Goal: Task Accomplishment & Management: Use online tool/utility

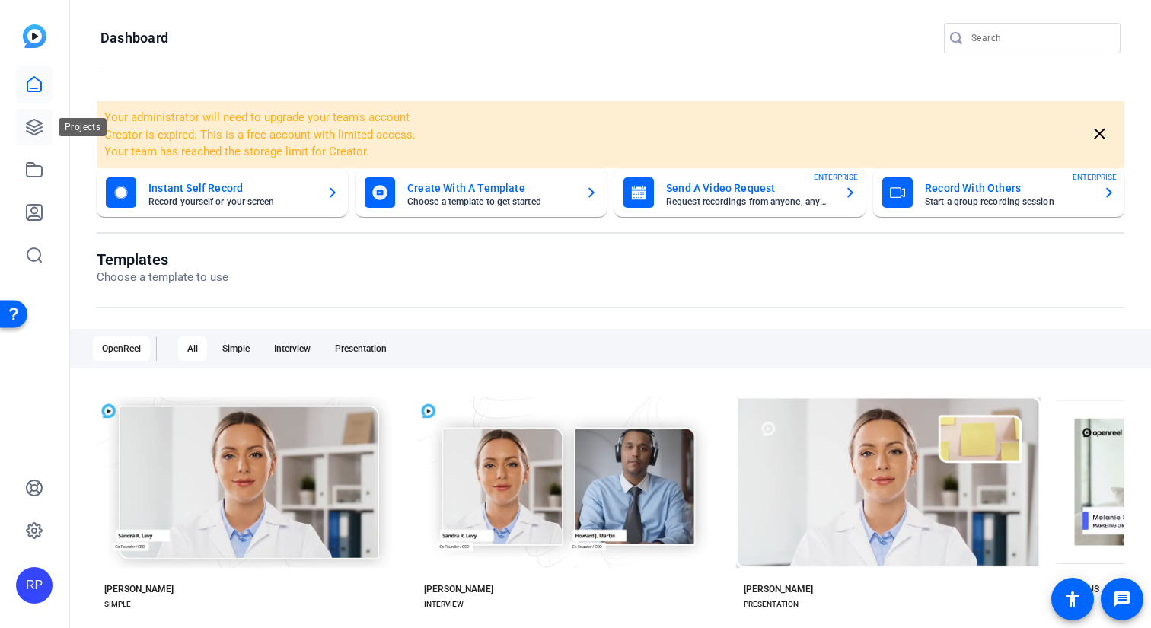
click at [40, 122] on icon at bounding box center [34, 127] width 15 height 15
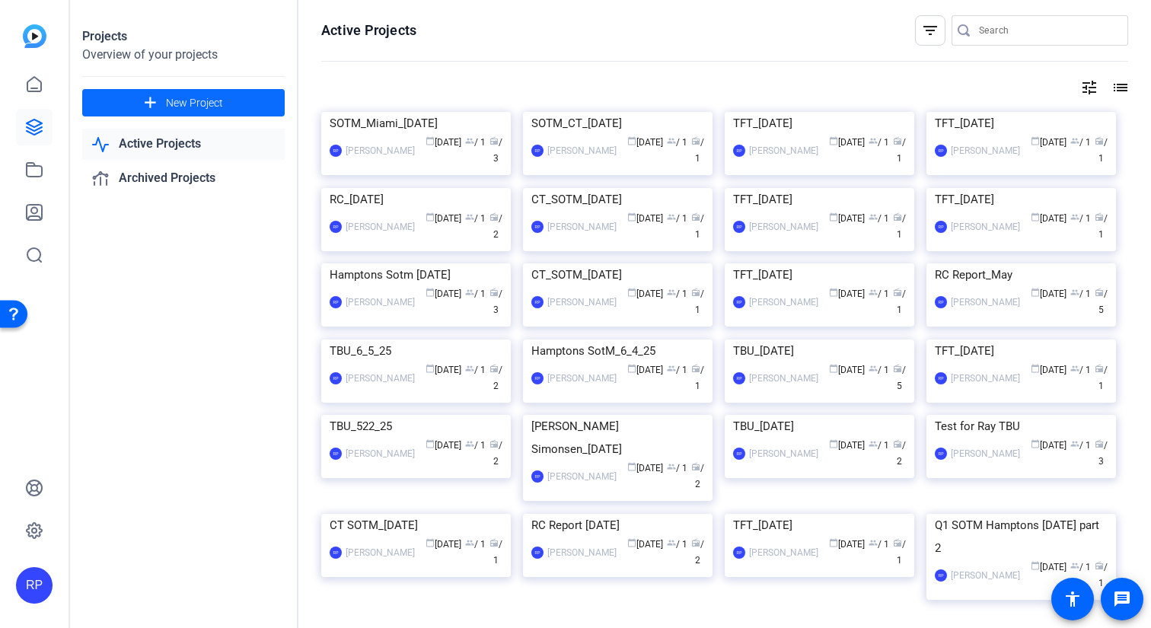
click at [218, 106] on span "New Project" at bounding box center [194, 103] width 57 height 16
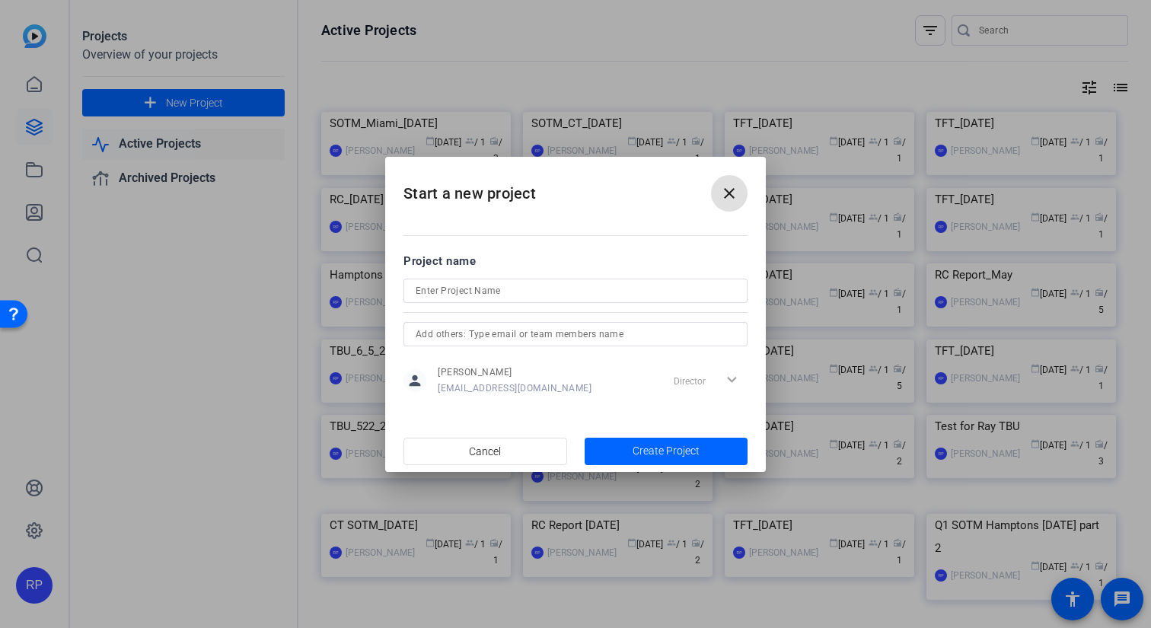
click at [467, 291] on input at bounding box center [576, 291] width 320 height 18
click at [467, 291] on input "TFT_[DATE]" at bounding box center [576, 291] width 320 height 18
type input "TFT_[DATE]"
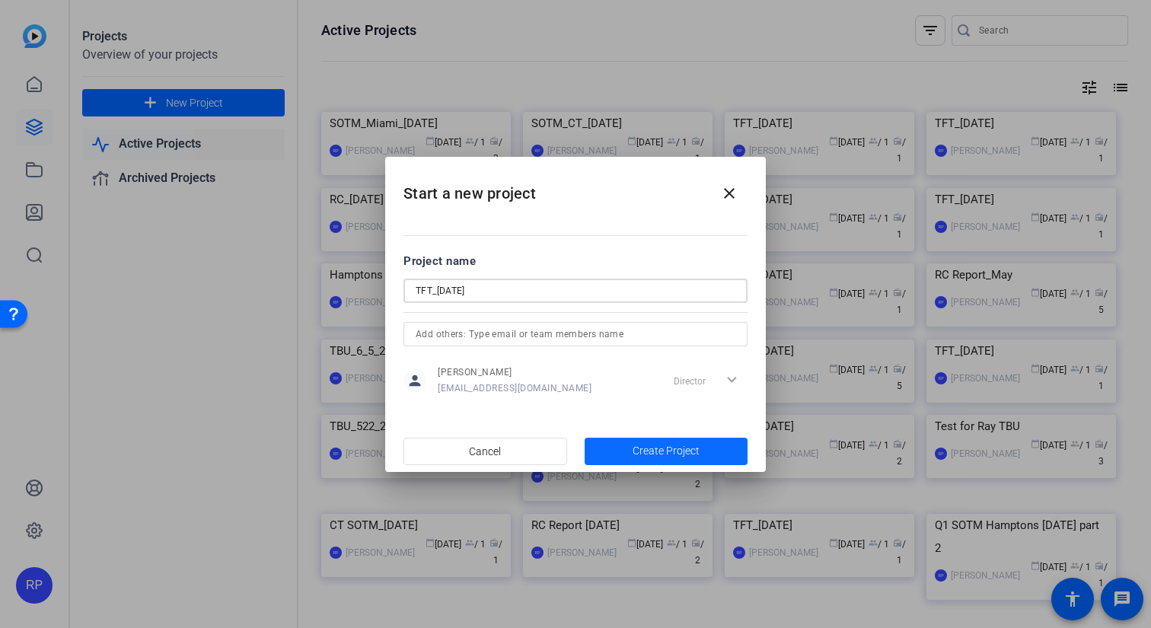
click at [637, 453] on span "Create Project" at bounding box center [666, 451] width 67 height 16
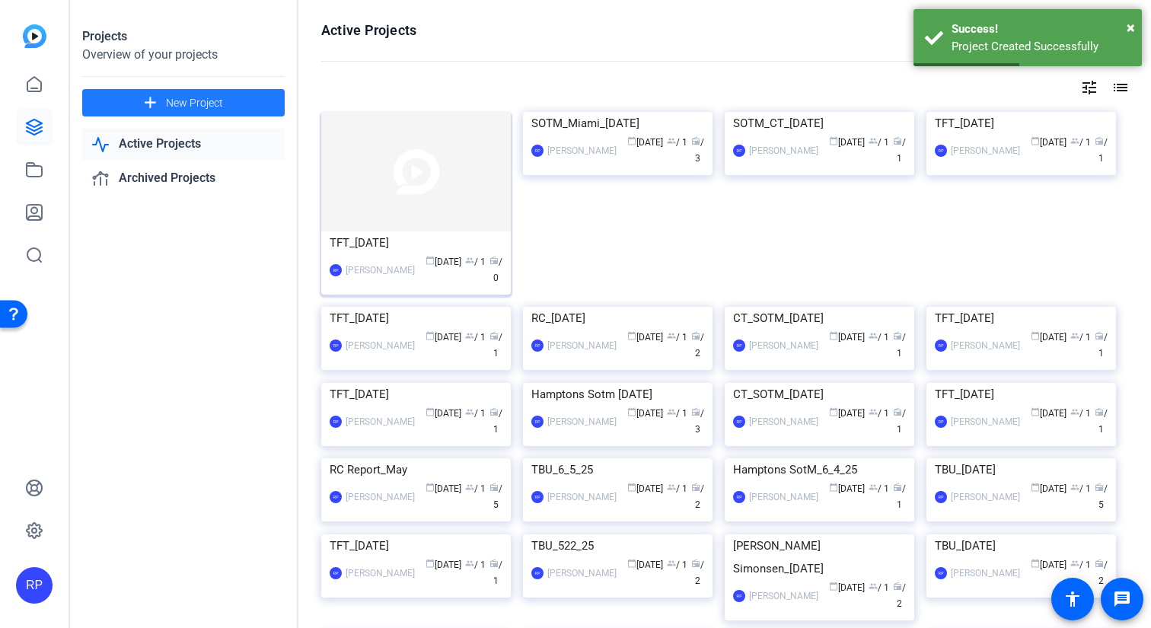
click at [425, 157] on img at bounding box center [416, 172] width 190 height 120
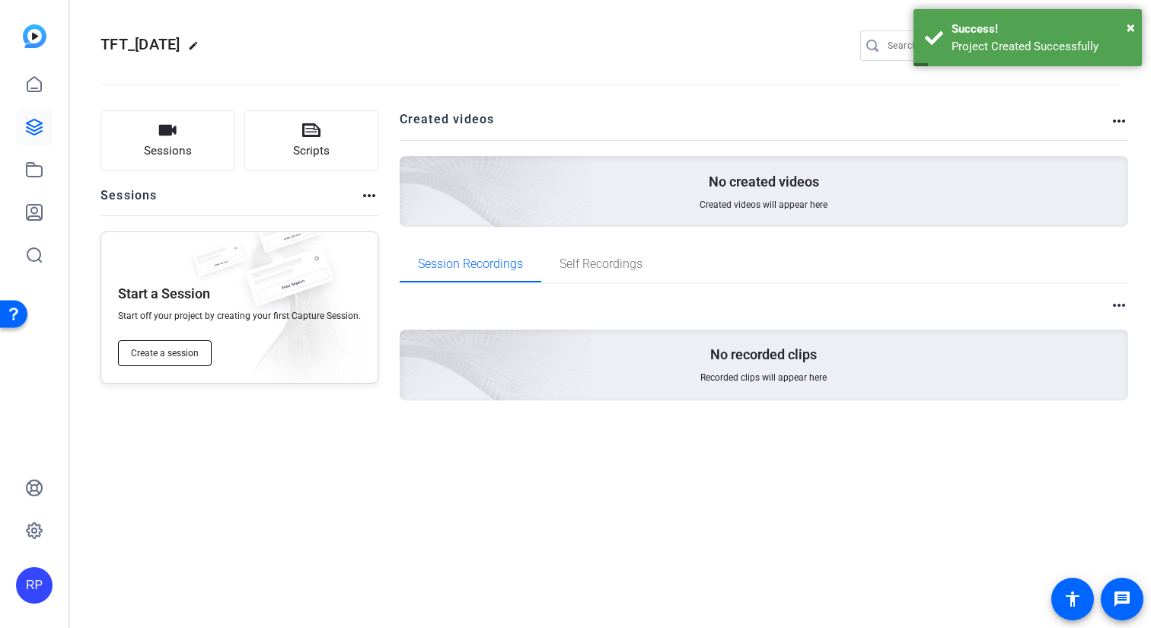
click at [171, 355] on span "Create a session" at bounding box center [165, 353] width 68 height 12
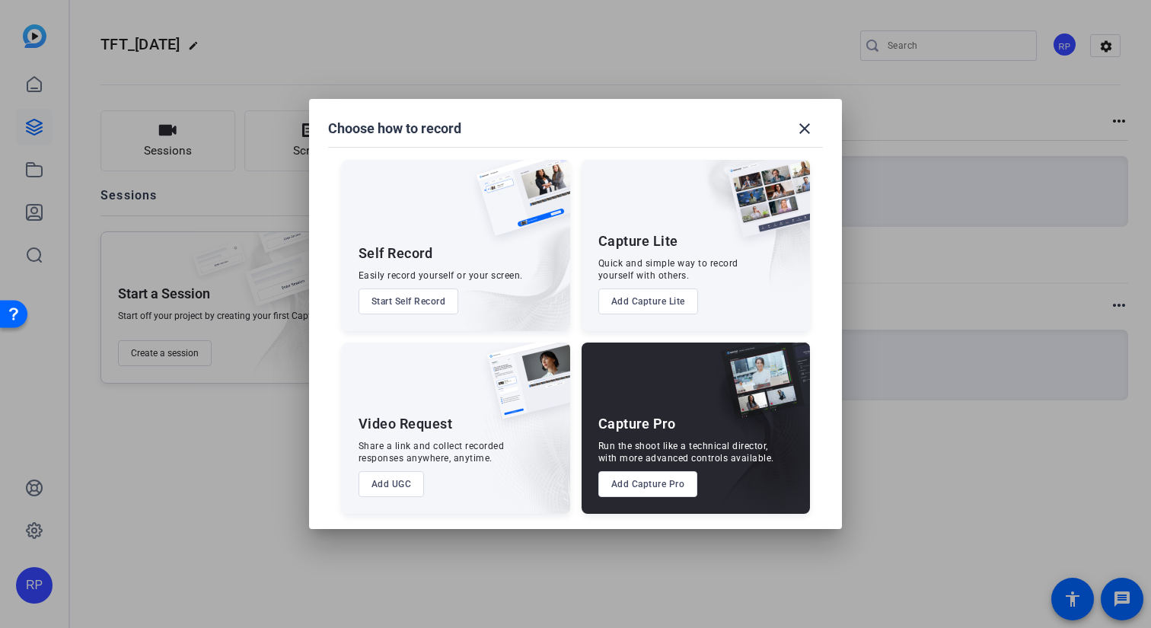
click at [656, 478] on button "Add Capture Pro" at bounding box center [648, 484] width 100 height 26
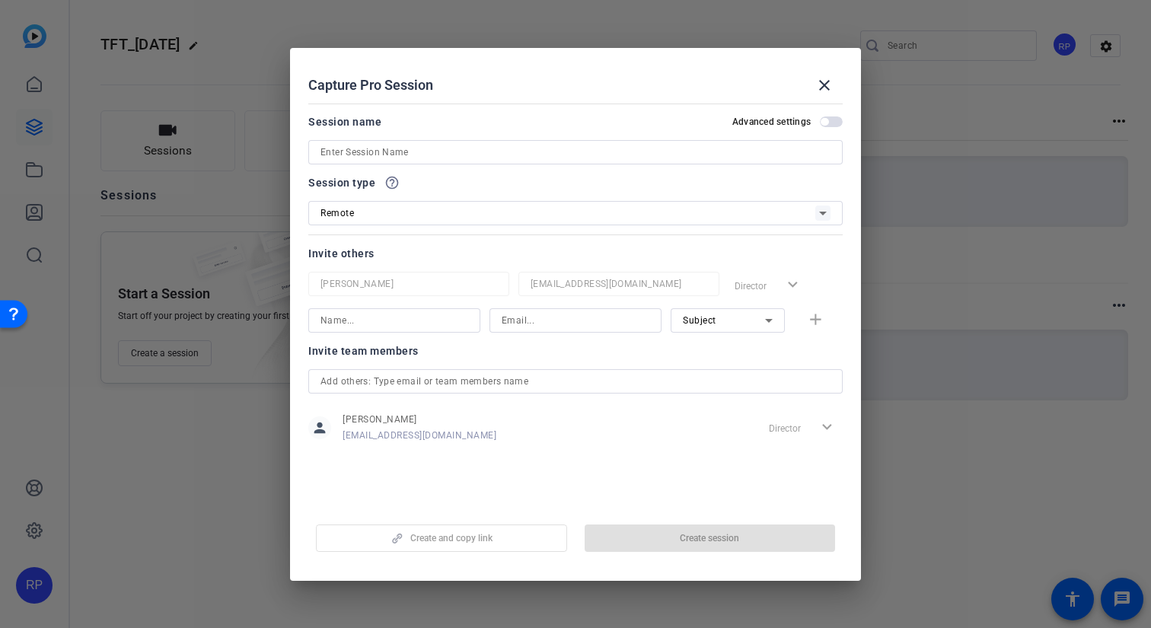
click at [499, 151] on input at bounding box center [575, 152] width 510 height 18
paste input "TFT_[DATE]"
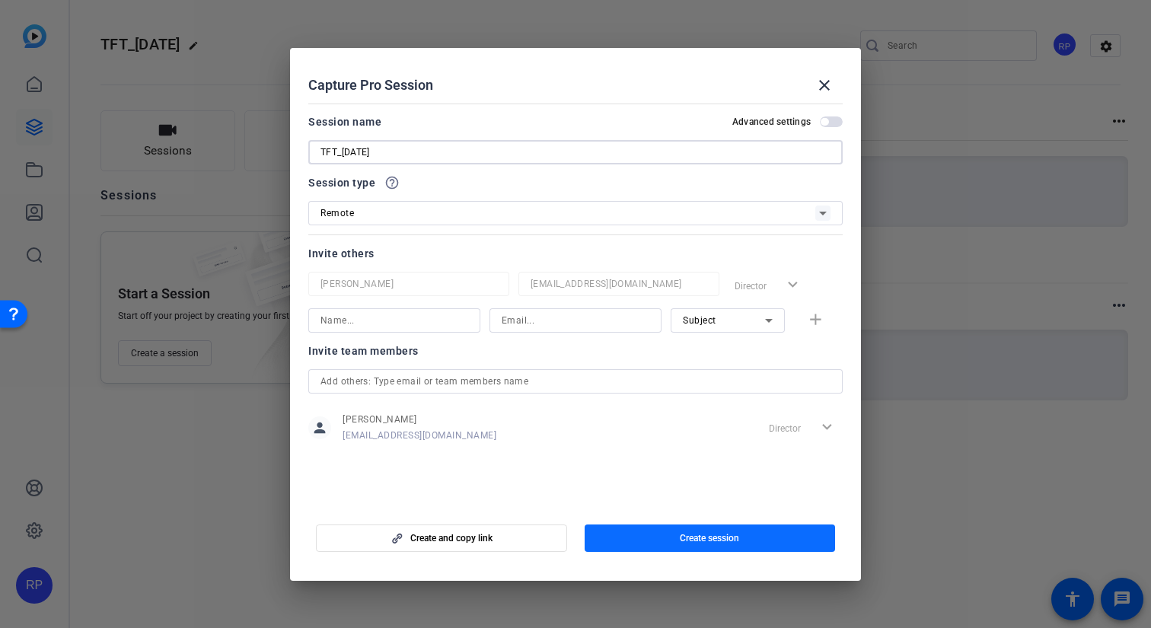
type input "TFT_[DATE]"
click at [741, 540] on span "button" at bounding box center [710, 538] width 251 height 37
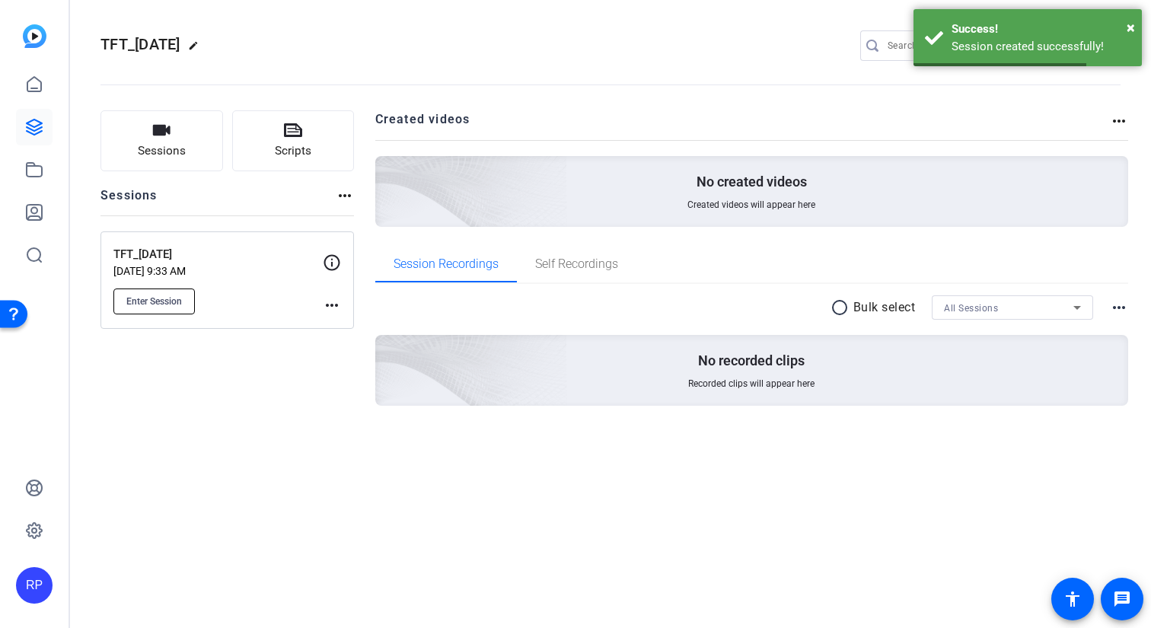
click at [178, 303] on span "Enter Session" at bounding box center [154, 301] width 56 height 12
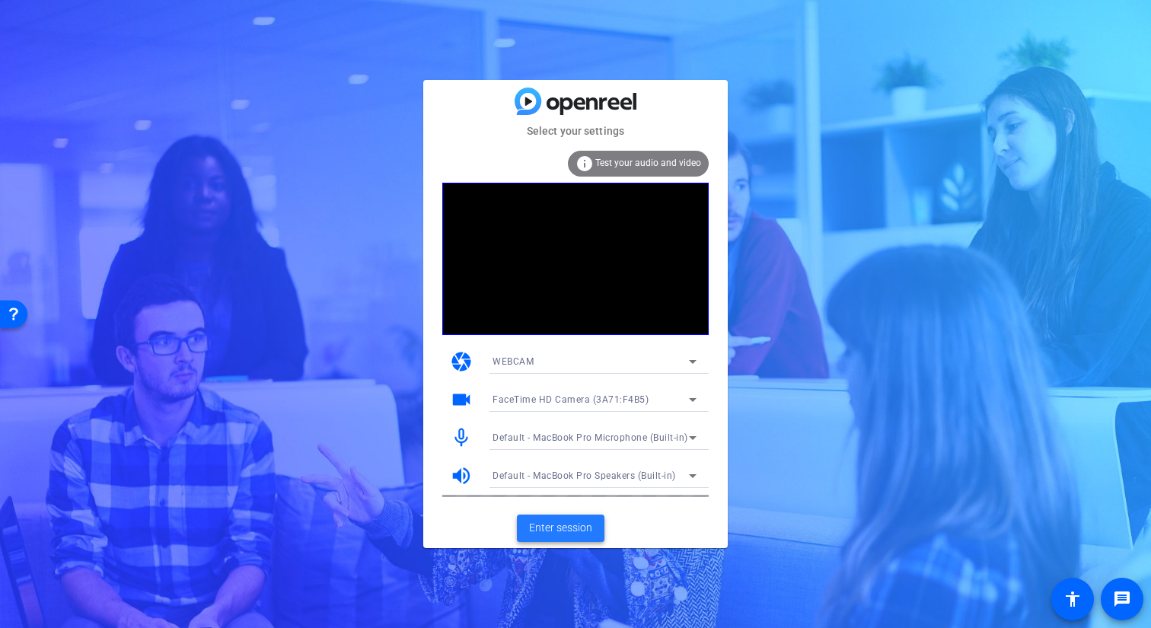
click at [579, 534] on span "Enter session" at bounding box center [560, 528] width 63 height 16
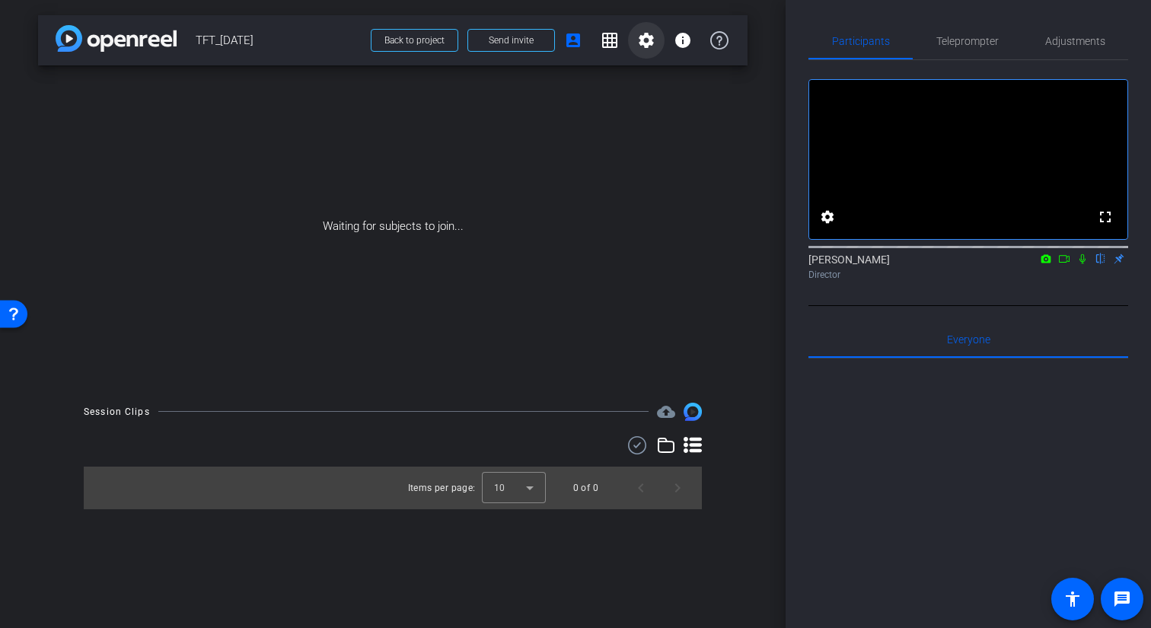
click at [658, 44] on span at bounding box center [646, 40] width 37 height 37
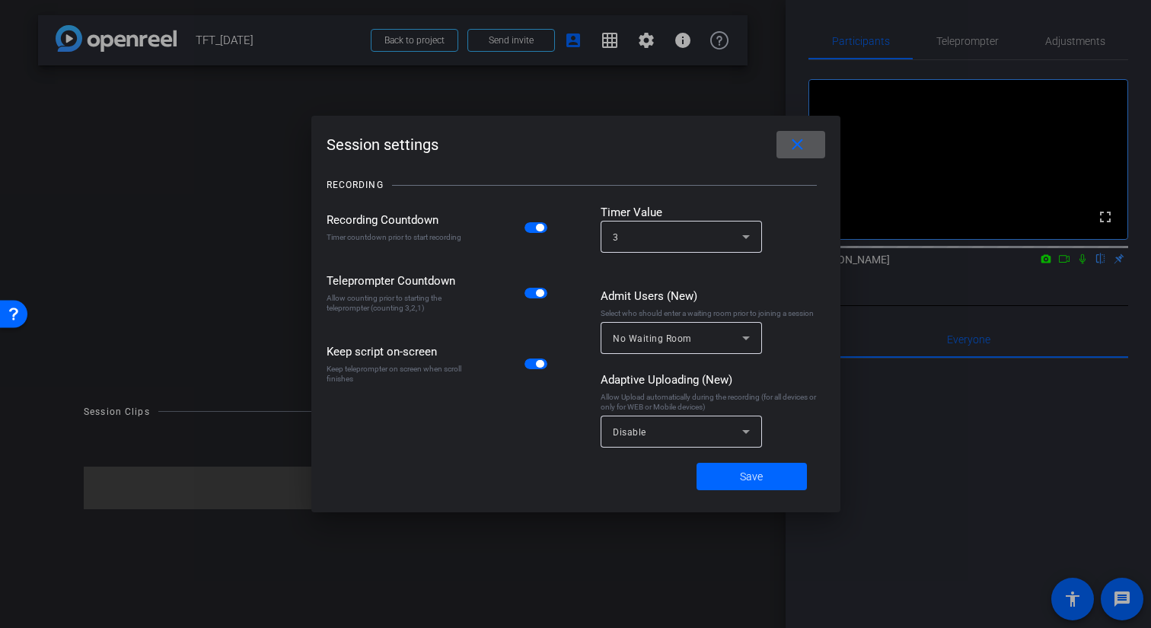
click at [633, 432] on span "Disable" at bounding box center [629, 432] width 33 height 11
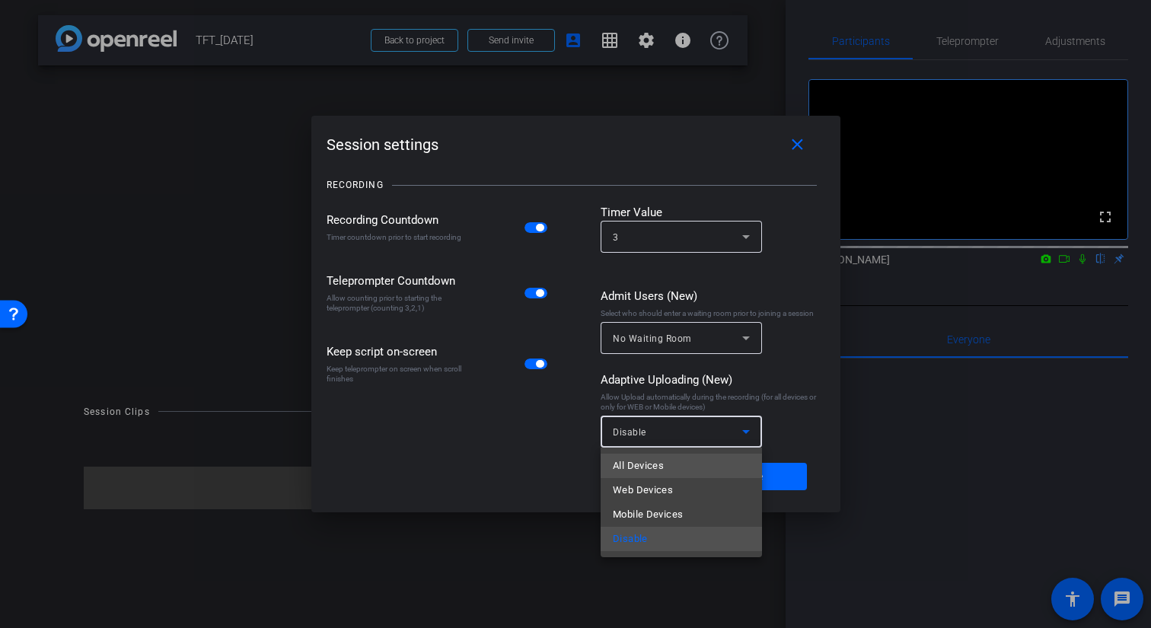
click at [658, 468] on span "All Devices" at bounding box center [638, 466] width 51 height 18
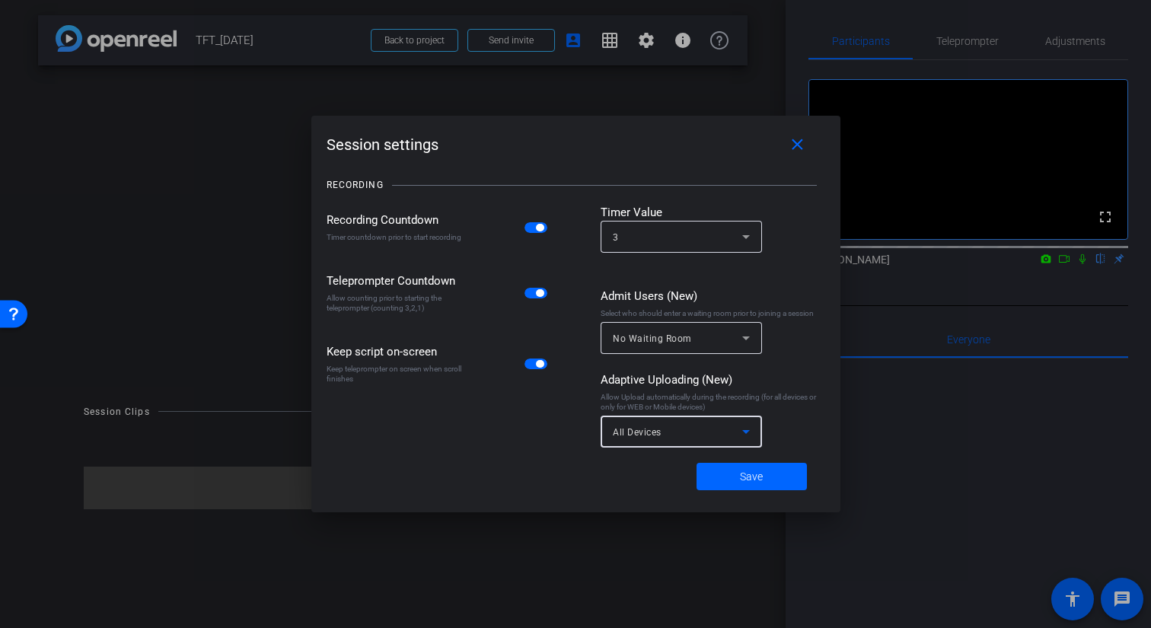
click at [681, 431] on div "All Devices" at bounding box center [677, 431] width 129 height 19
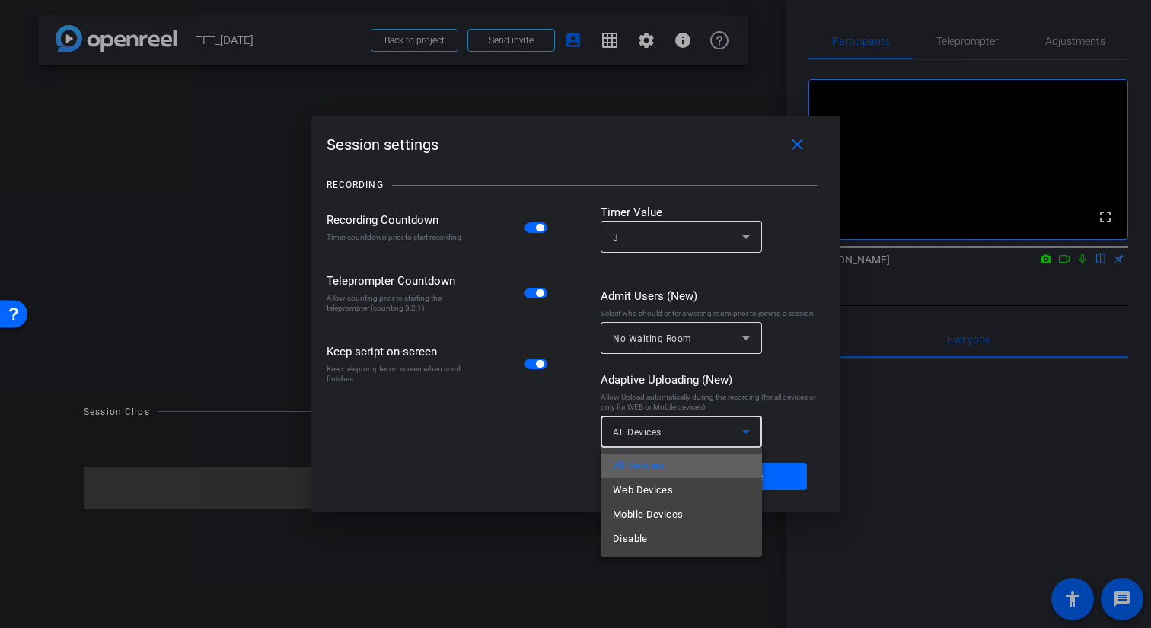
click at [665, 465] on mat-option "All Devices" at bounding box center [681, 466] width 161 height 24
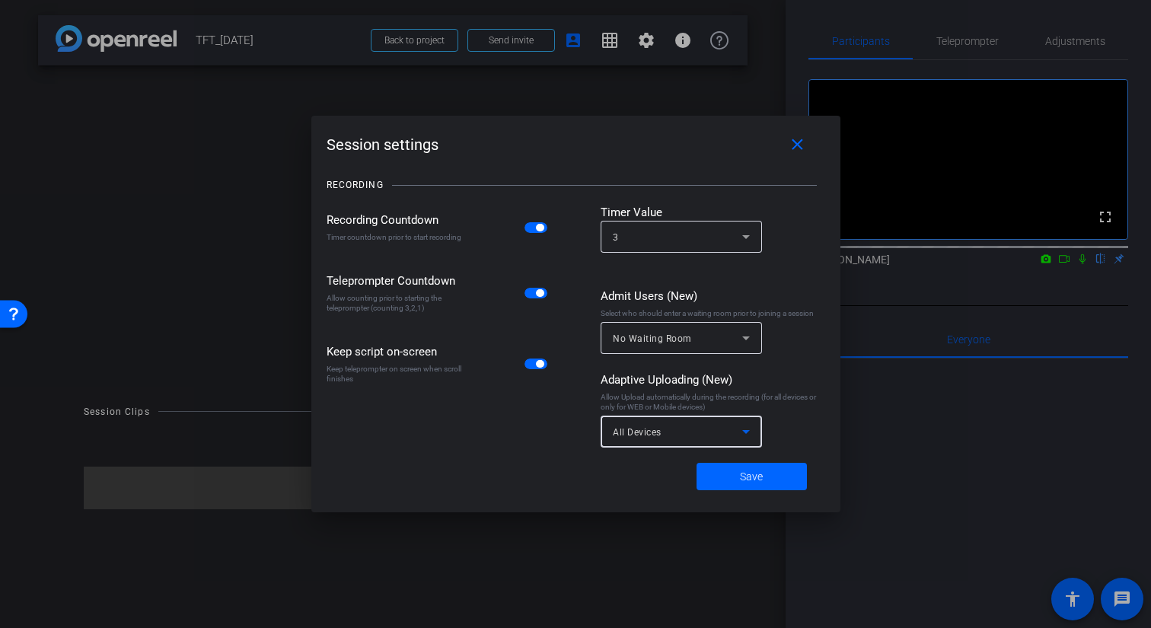
click at [567, 427] on div "Recording Countdown Timer countdown prior to start recording Teleprompter Count…" at bounding box center [576, 329] width 499 height 251
click at [733, 478] on span at bounding box center [752, 476] width 110 height 37
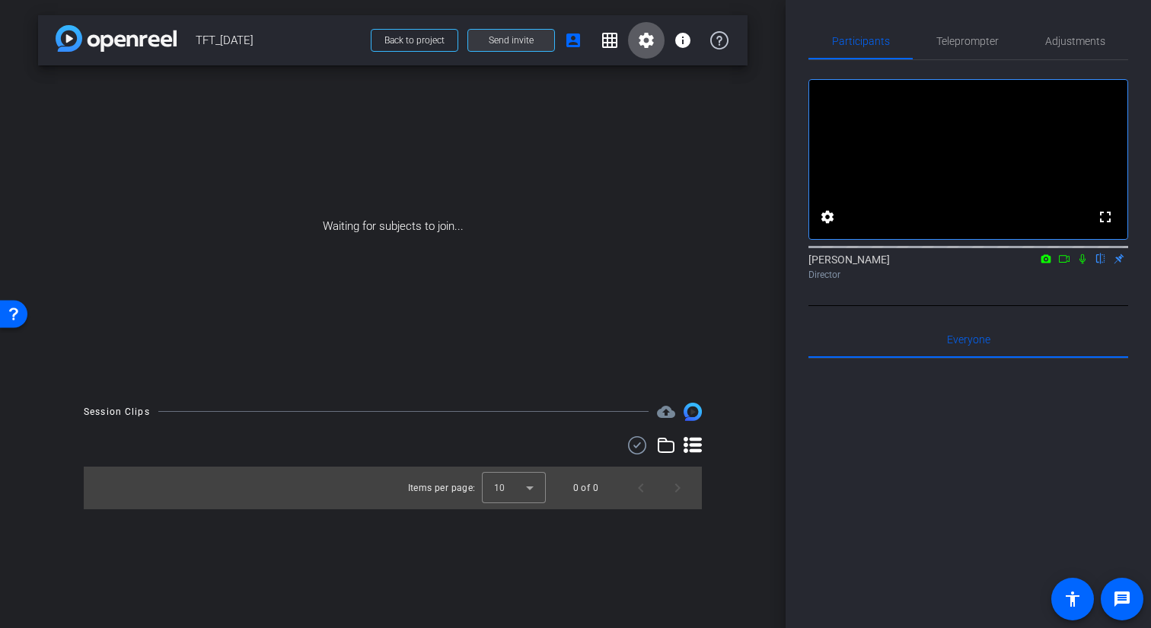
click at [512, 45] on span "Send invite" at bounding box center [511, 40] width 45 height 12
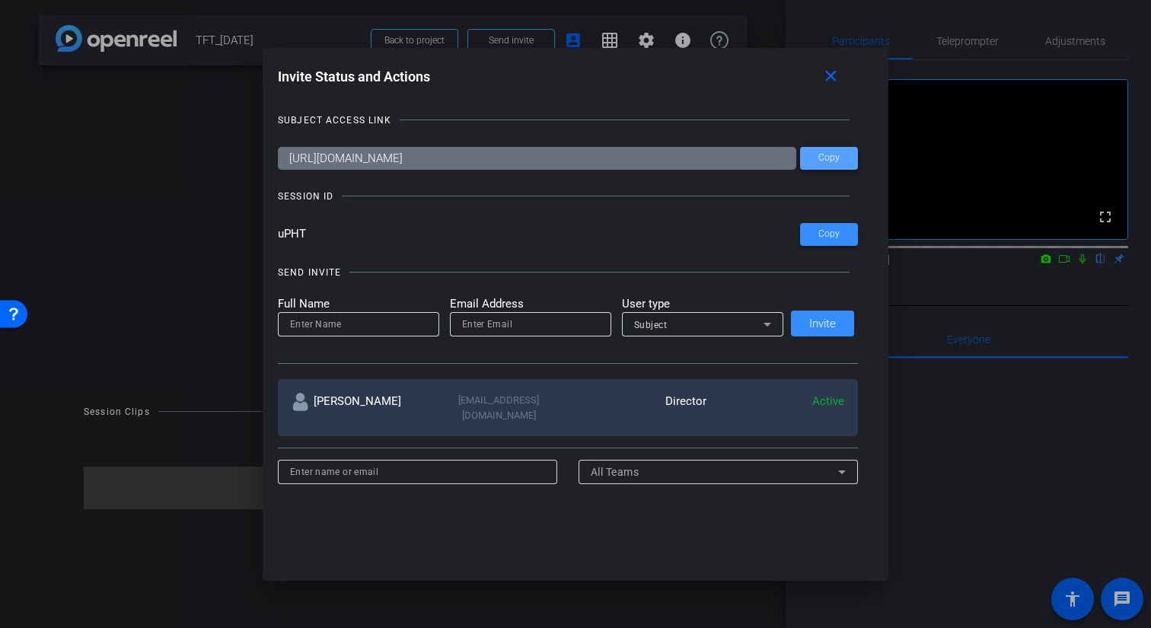
click at [834, 155] on span "Copy" at bounding box center [828, 157] width 21 height 11
click at [826, 91] on span at bounding box center [833, 77] width 49 height 37
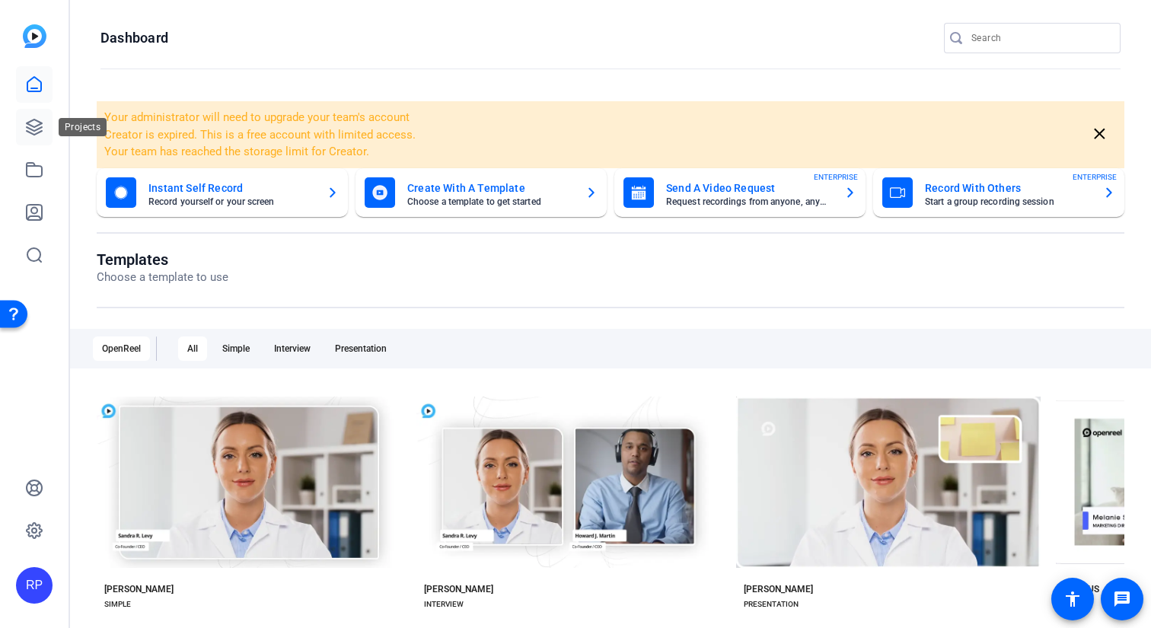
click at [47, 133] on link at bounding box center [34, 127] width 37 height 37
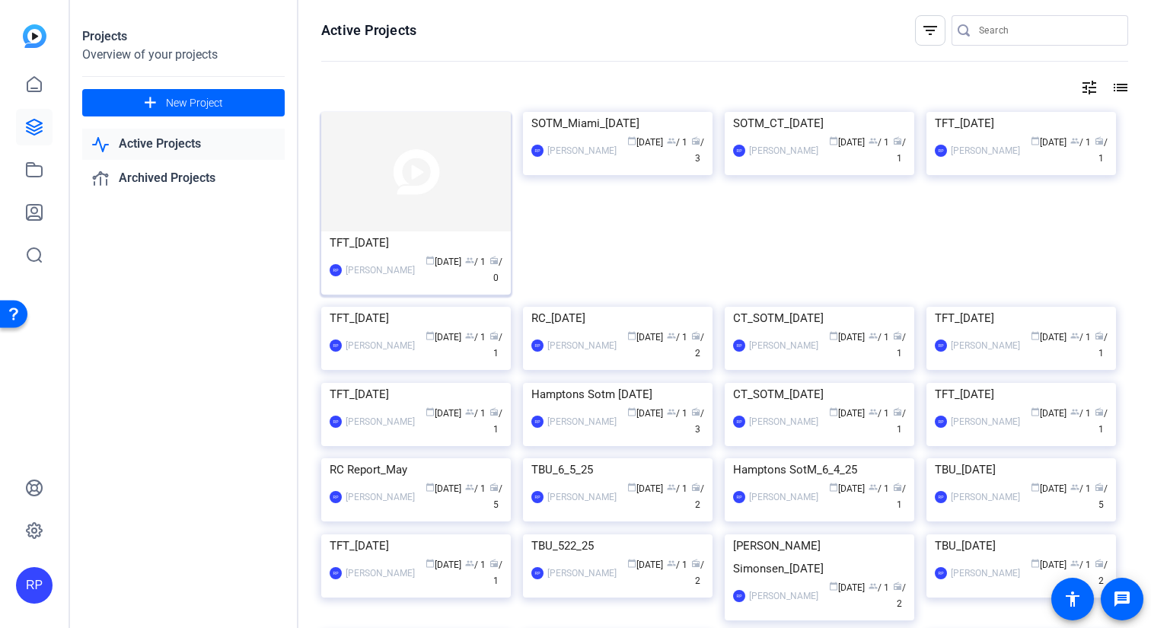
click at [406, 183] on img at bounding box center [416, 172] width 190 height 120
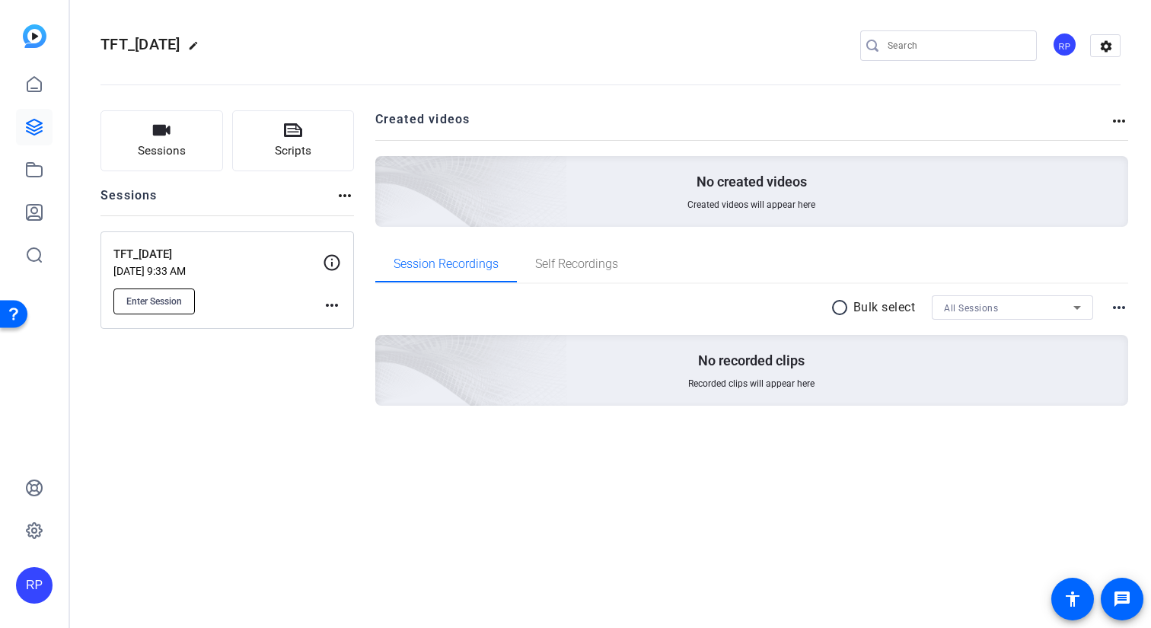
click at [162, 304] on span "Enter Session" at bounding box center [154, 301] width 56 height 12
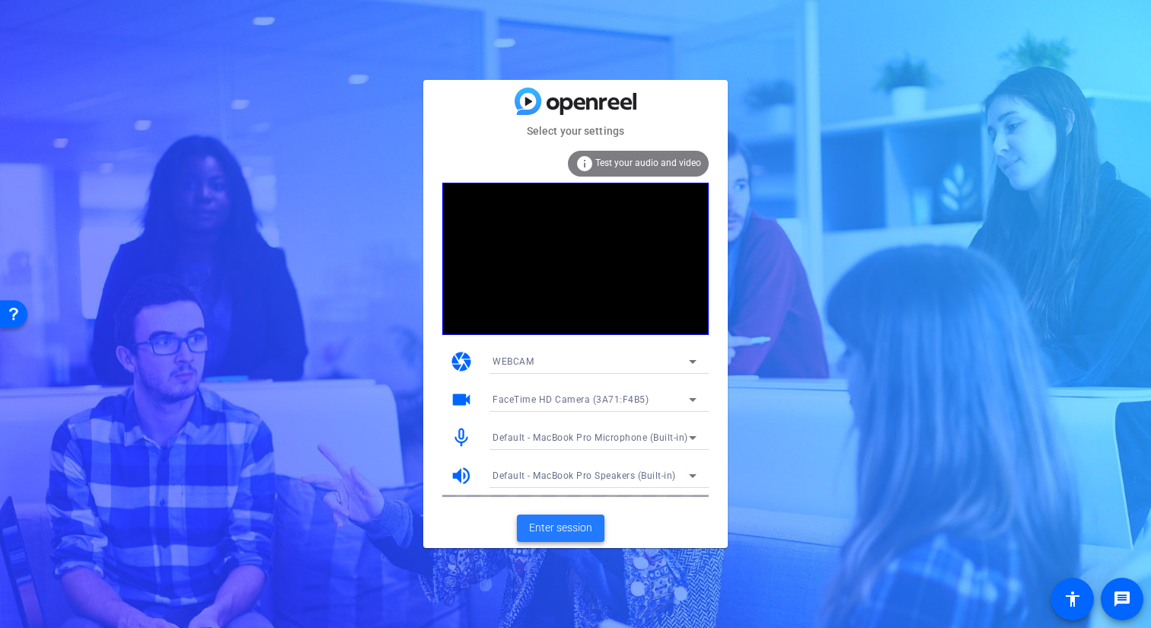
click at [565, 524] on span "Enter session" at bounding box center [560, 528] width 63 height 16
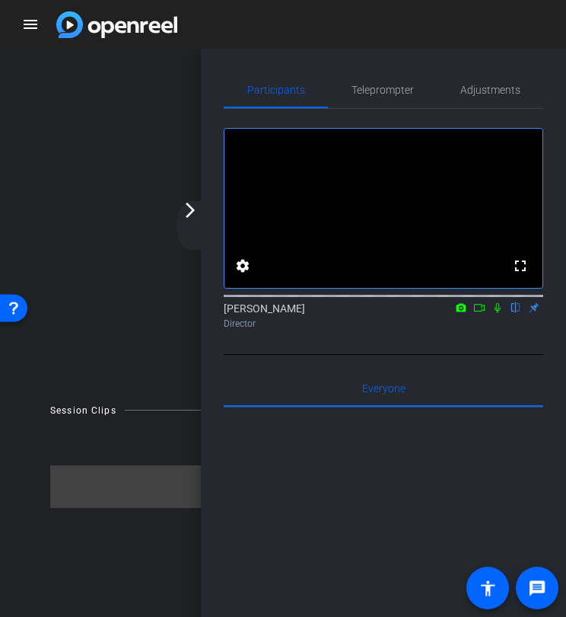
click at [195, 209] on mat-icon "arrow_forward_ios" at bounding box center [190, 210] width 18 height 18
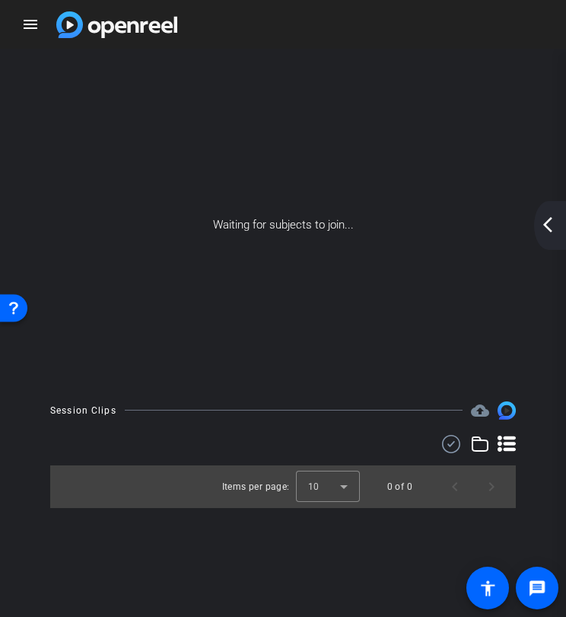
click at [549, 225] on mat-icon "arrow_back_ios_new" at bounding box center [548, 224] width 18 height 18
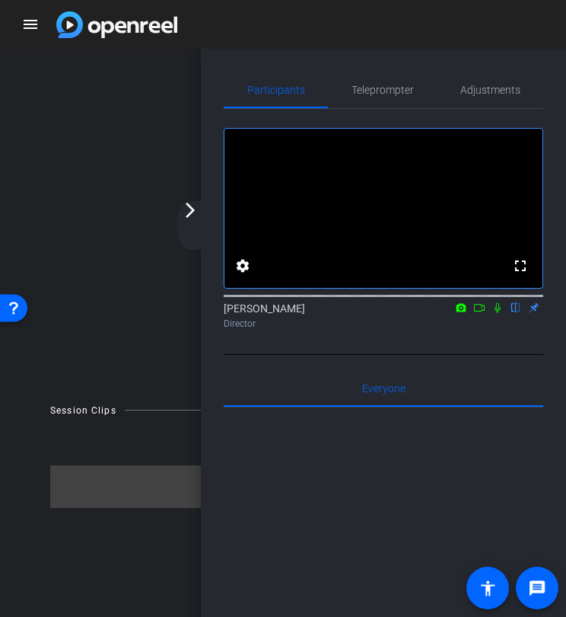
click at [187, 212] on mat-icon "arrow_forward_ios" at bounding box center [190, 210] width 18 height 18
